Goal: Ask a question

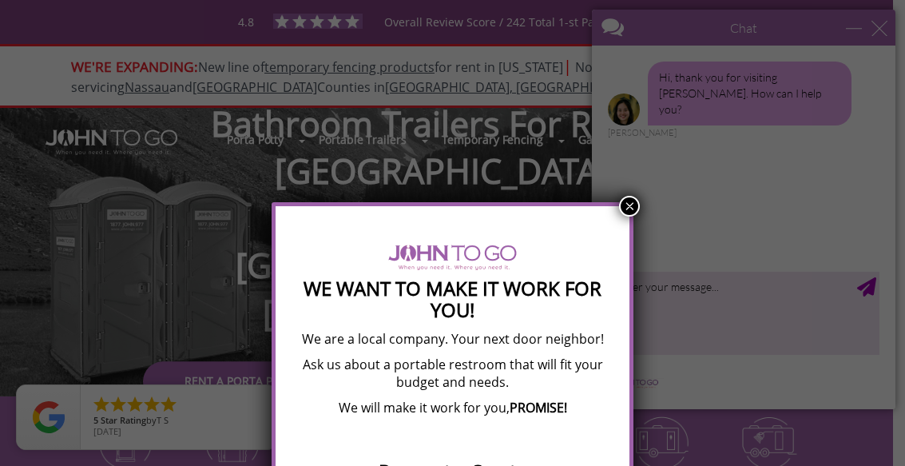
click at [629, 205] on button "×" at bounding box center [629, 206] width 21 height 21
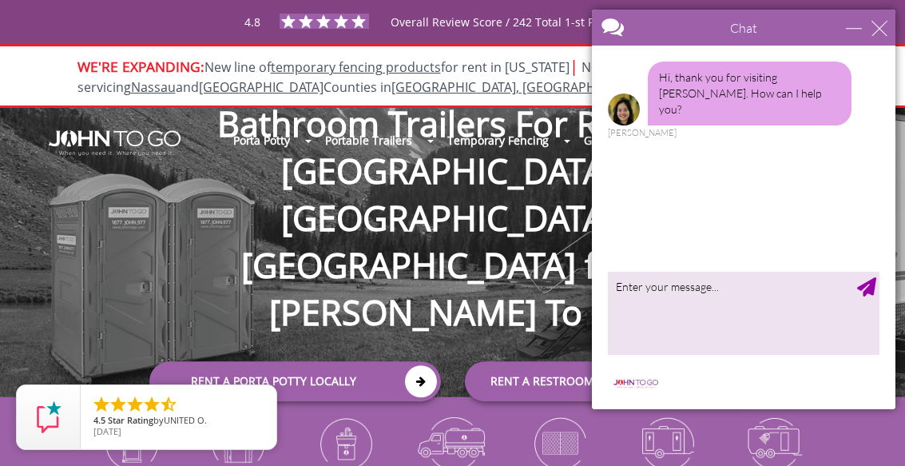
click at [428, 362] on div "Porta Potty Portable Toilets ADA Accessible Units Portable Sinks Waste Services…" at bounding box center [452, 252] width 905 height 288
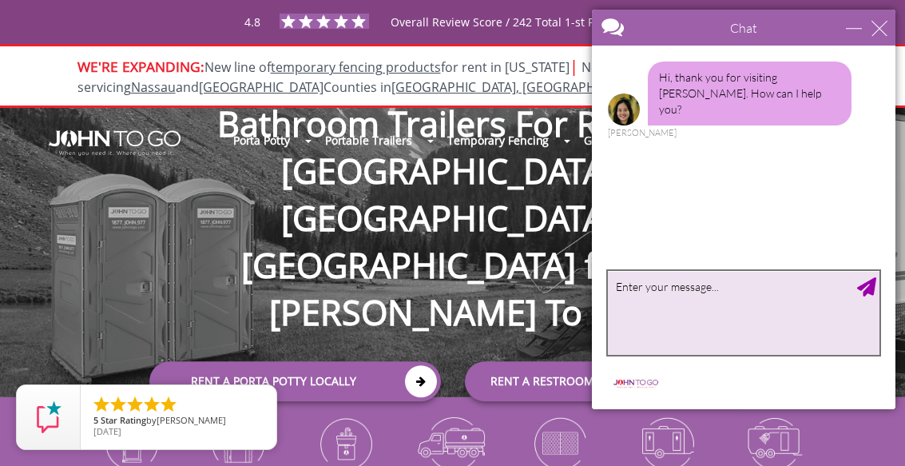
click at [637, 311] on textarea "type your message" at bounding box center [744, 313] width 272 height 84
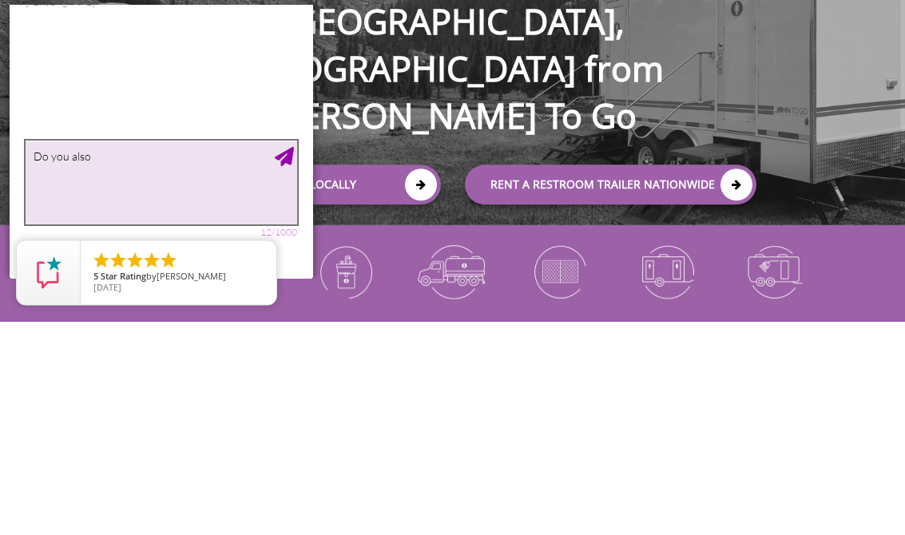
scroll to position [109, 0]
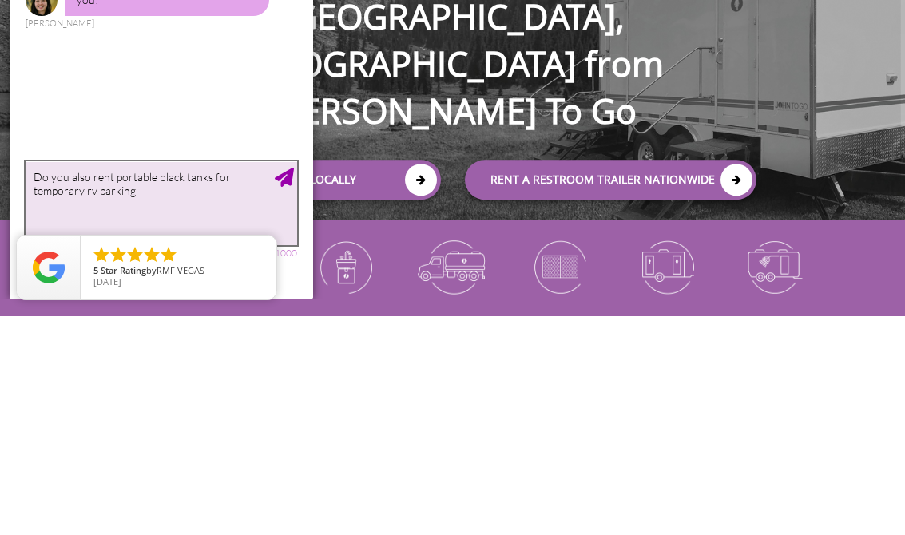
click at [154, 173] on textarea "Do you also rent portable black tanks for temporary rv parking" at bounding box center [162, 203] width 272 height 84
type textarea "Do you also rent portable and clean black tanks for temporary rv parking"
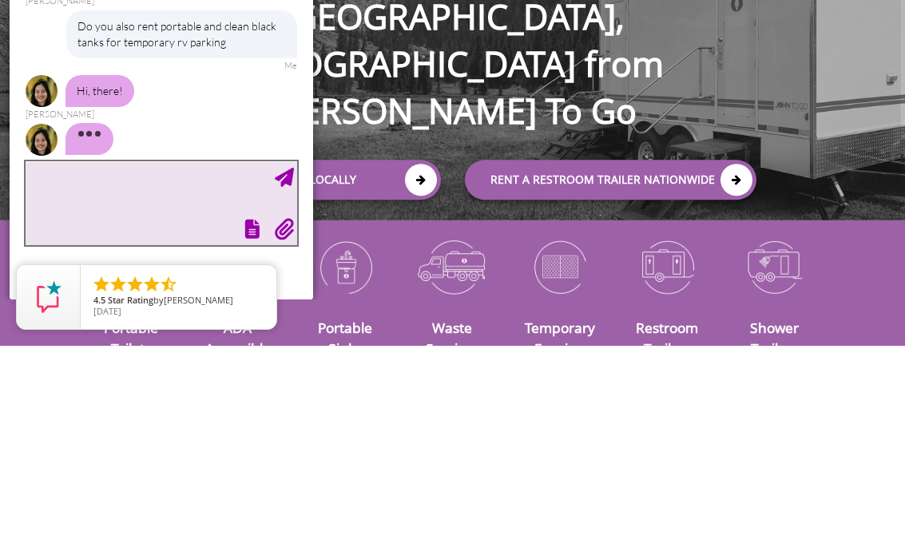
scroll to position [10, 0]
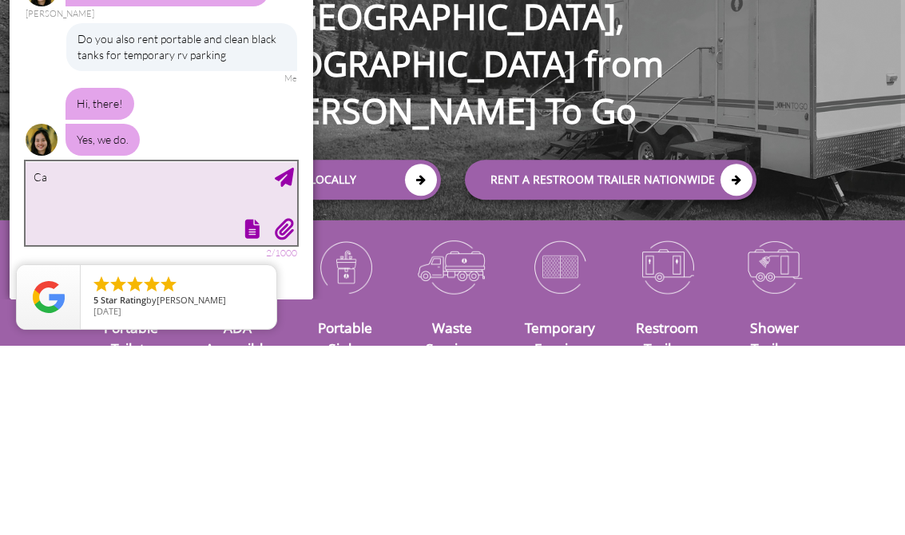
type textarea "C"
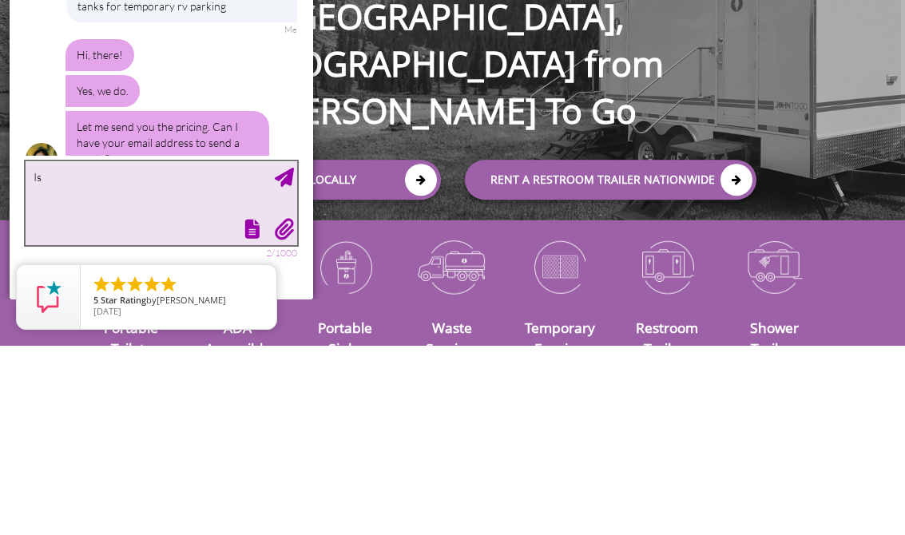
scroll to position [77, 0]
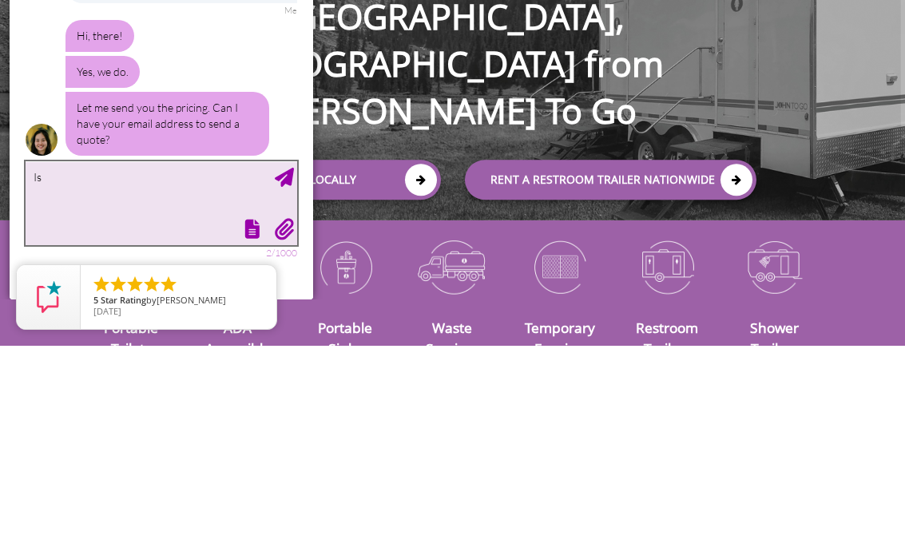
type textarea "I"
type textarea "Do you know if portable black tanks are allowed in [GEOGRAPHIC_DATA], [US_STATE]"
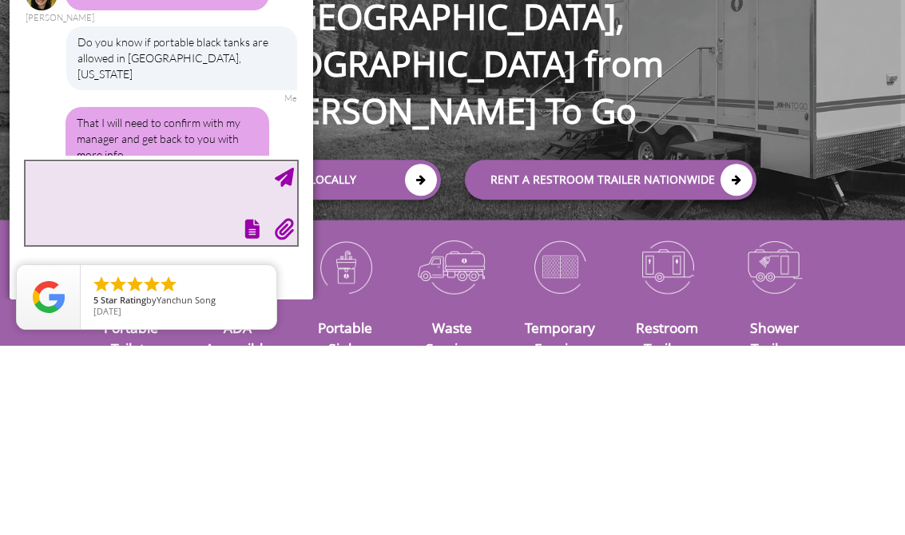
scroll to position [275, 0]
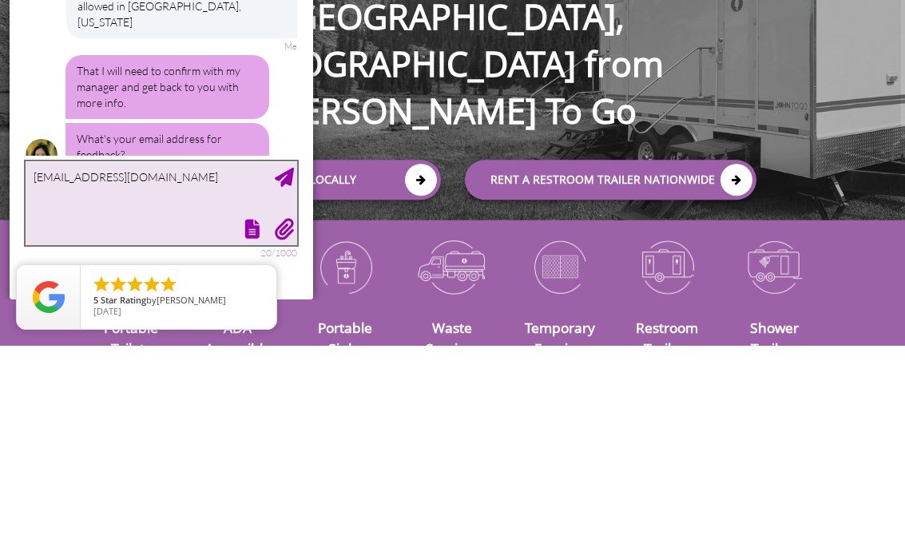
type textarea "[EMAIL_ADDRESS][DOMAIN_NAME]"
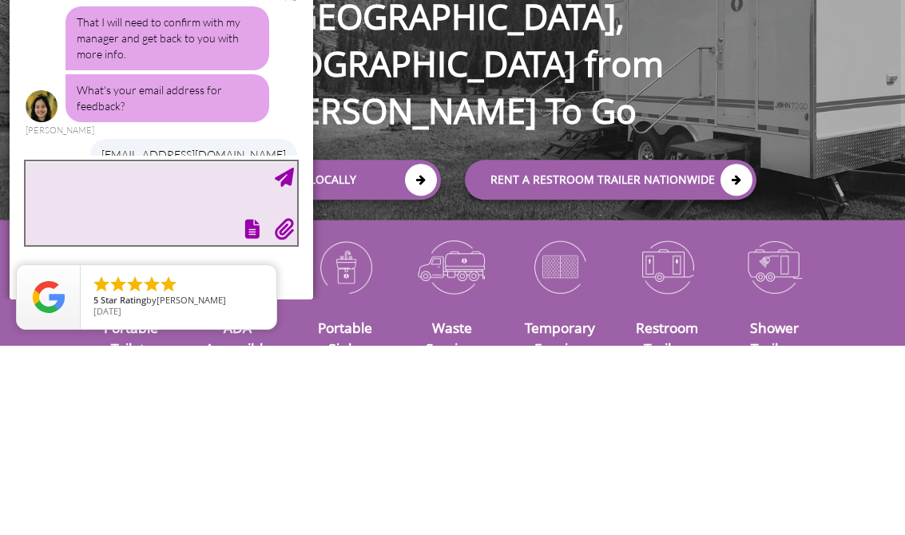
scroll to position [372, 0]
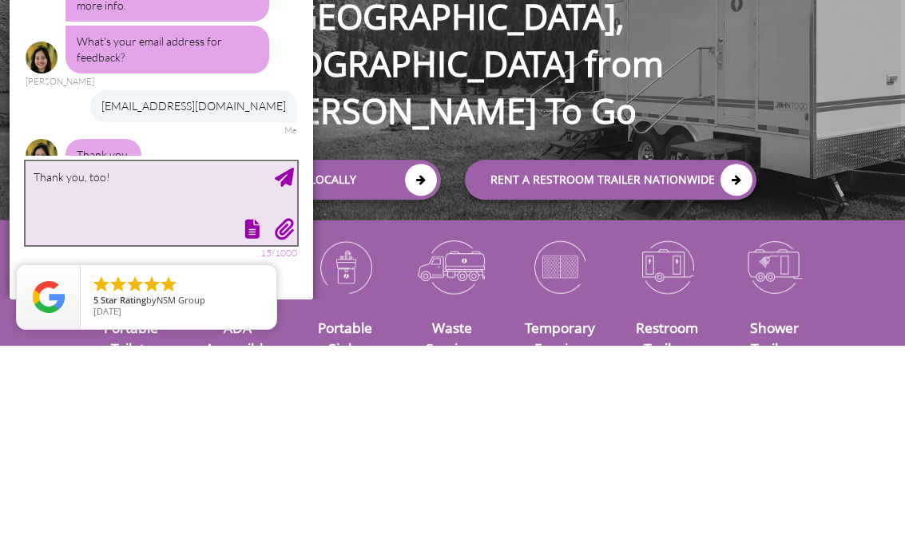
click at [296, 161] on textarea "Thank you, too!" at bounding box center [162, 203] width 272 height 84
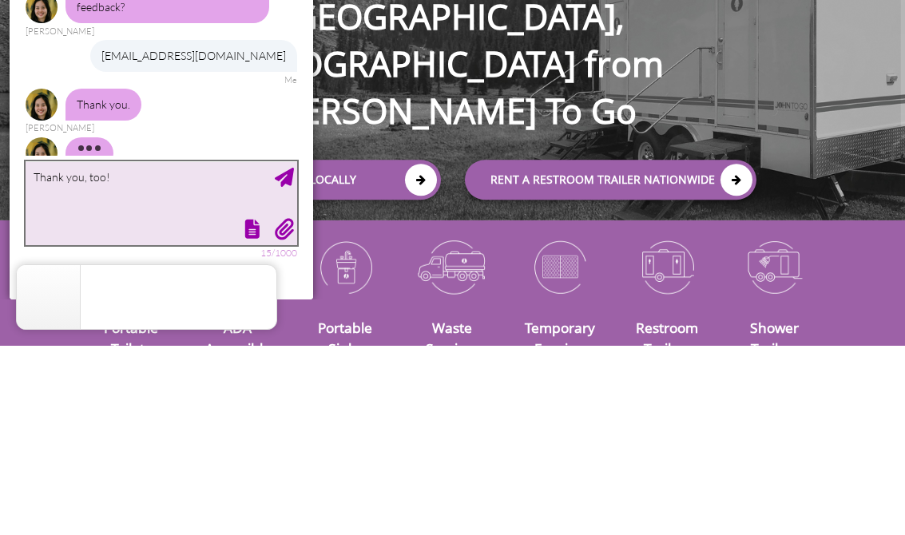
scroll to position [421, 0]
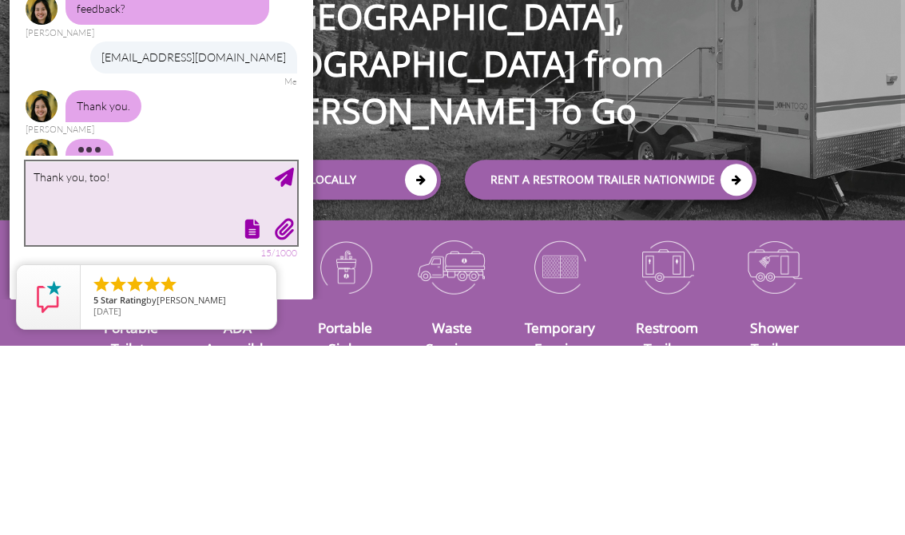
click at [184, 172] on textarea "Thank you, too!" at bounding box center [162, 203] width 272 height 84
type textarea "Thank you, too!"
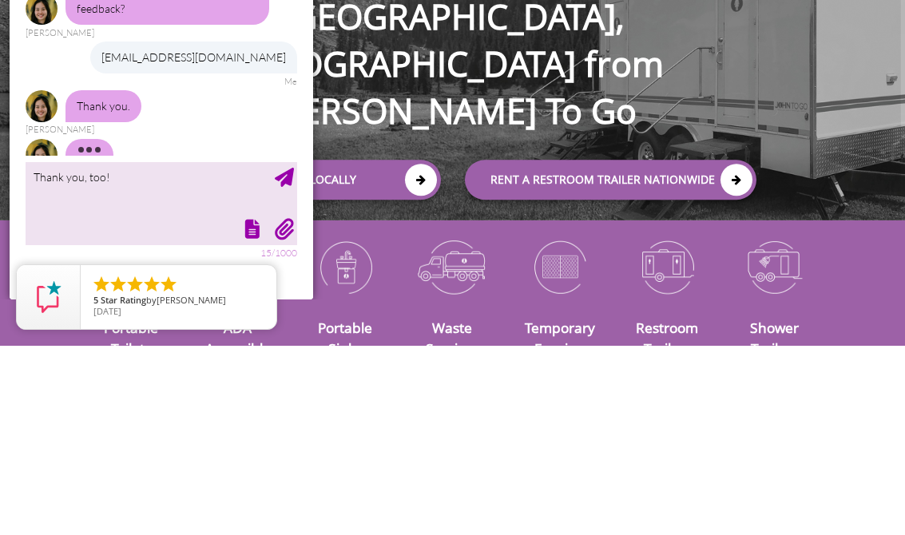
click at [0, 190] on html "Chat Email [EMAIL_ADDRESS][DOMAIN_NAME] Your Question * Email * [EMAIL_ADDRESS]…" at bounding box center [452, 41] width 905 height 300
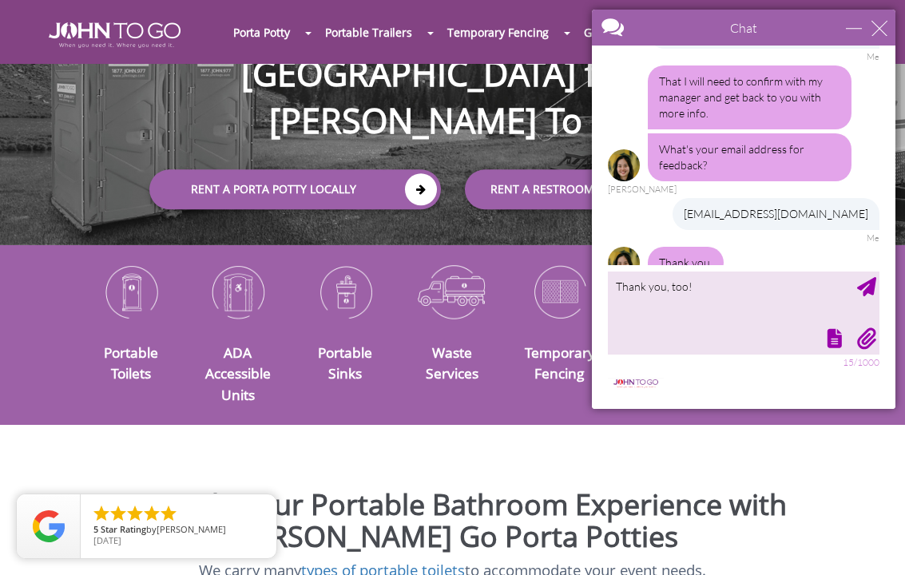
scroll to position [372, 0]
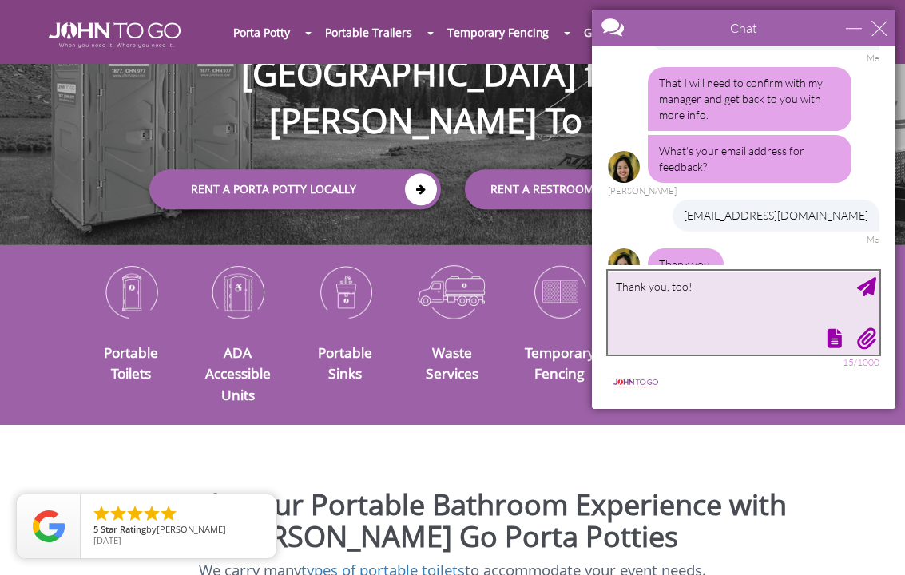
click at [877, 284] on textarea "Thank you, too!" at bounding box center [744, 313] width 272 height 84
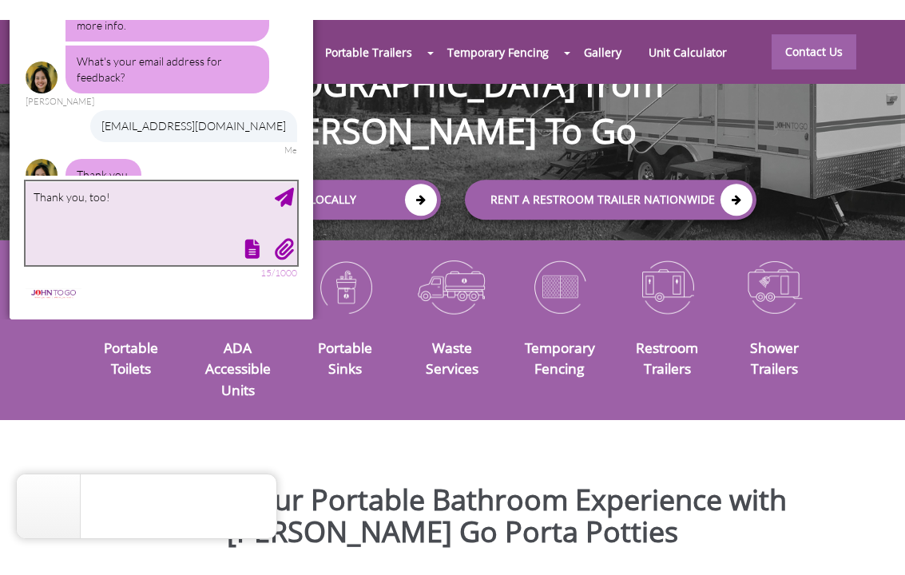
scroll to position [109, 0]
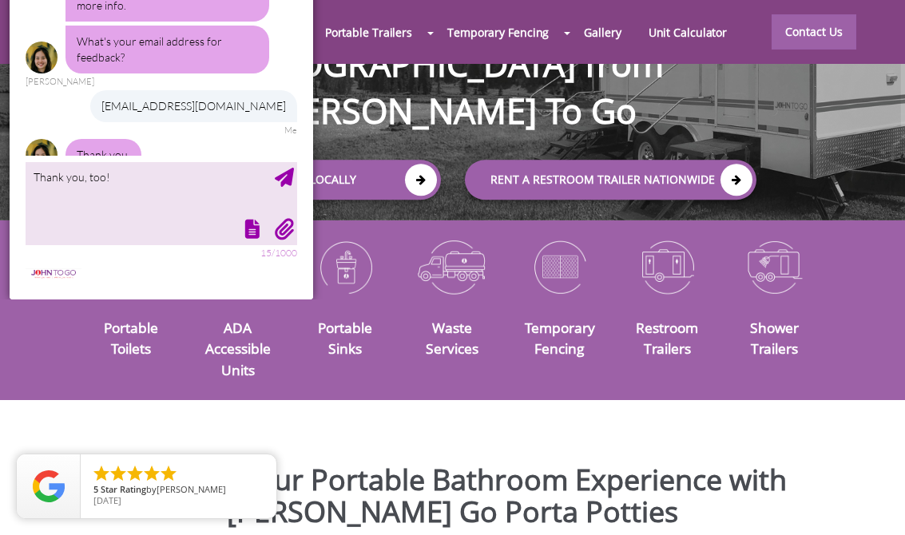
click at [0, 109] on html "Chat Email [EMAIL_ADDRESS][DOMAIN_NAME] Your Question * Email * [EMAIL_ADDRESS]…" at bounding box center [452, 41] width 905 height 300
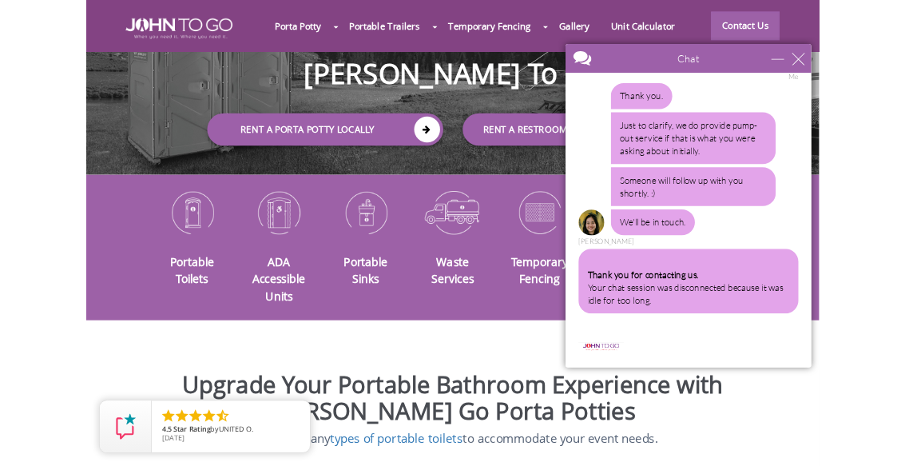
scroll to position [293, 0]
